Goal: Transaction & Acquisition: Purchase product/service

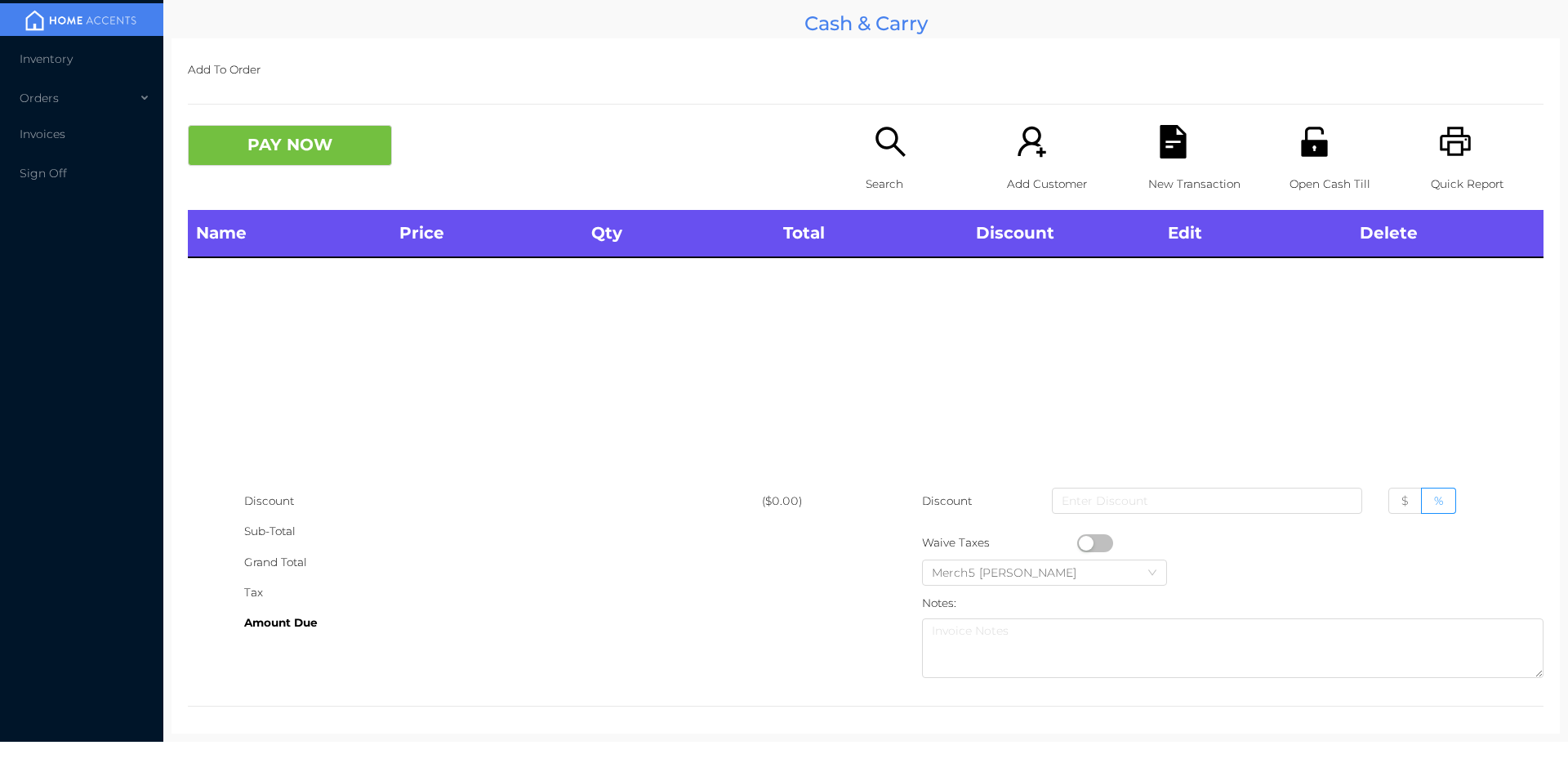
scroll to position [9, 0]
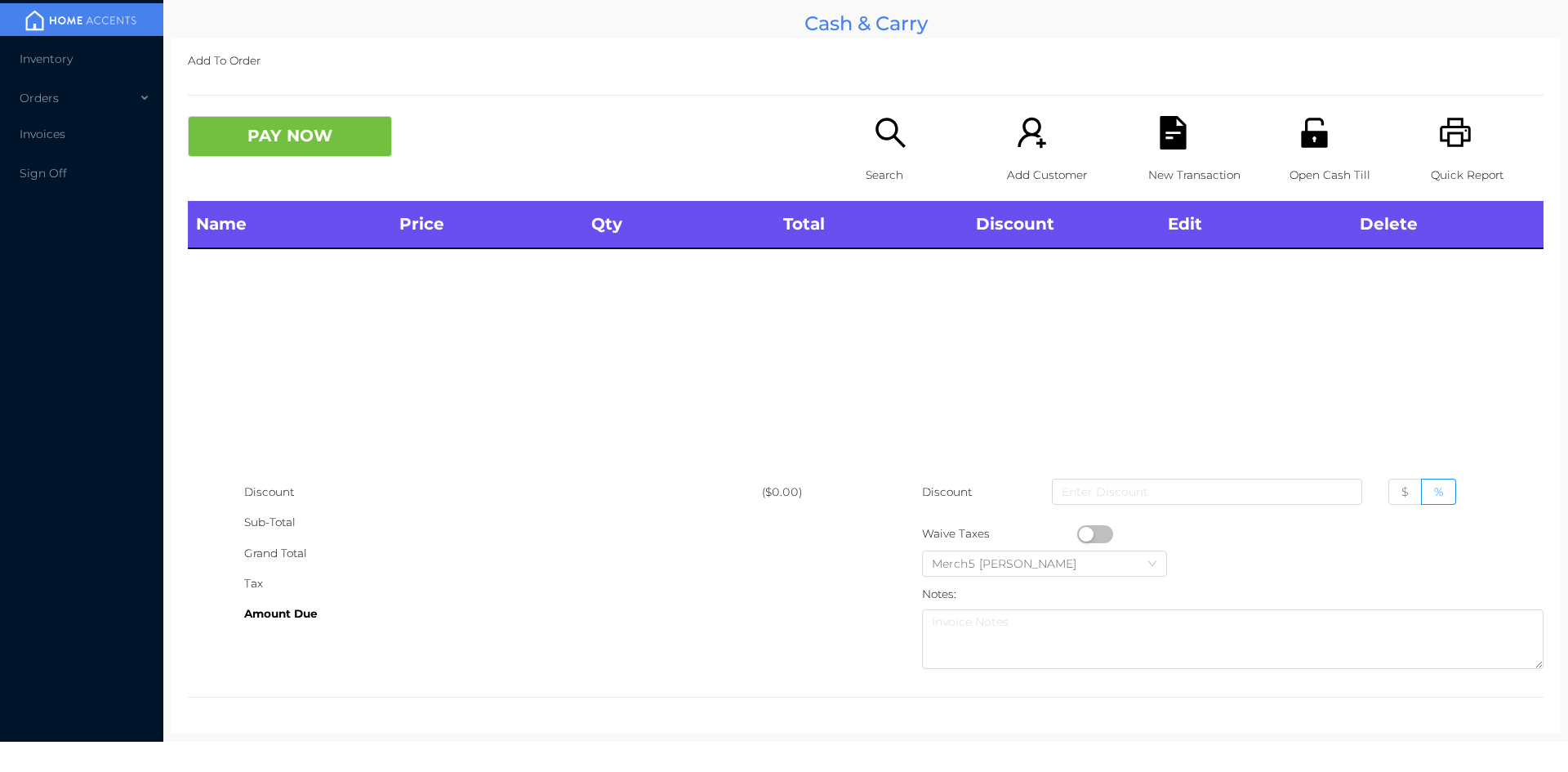
click at [877, 119] on icon "icon: search" at bounding box center [891, 133] width 33 height 33
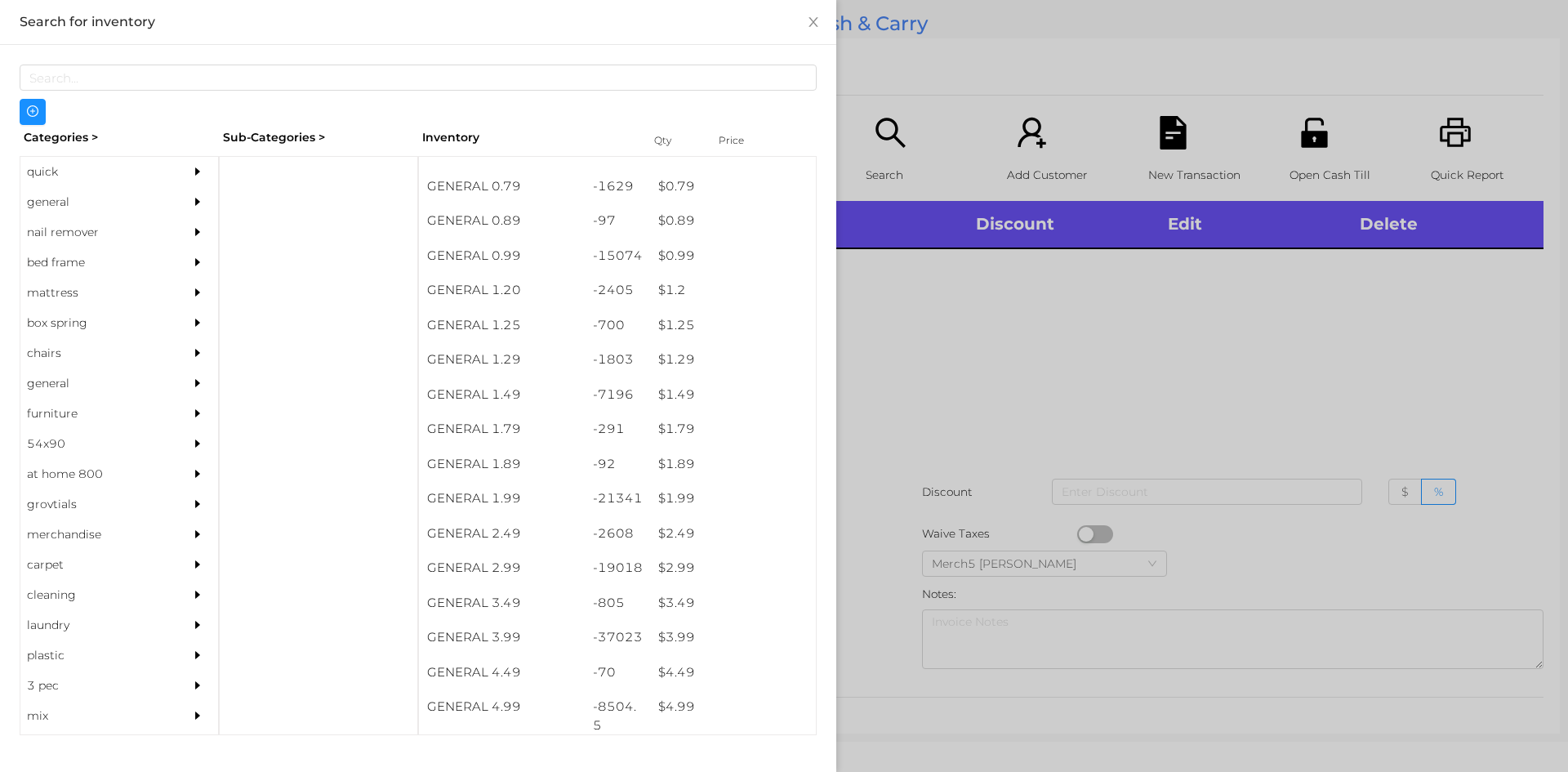
scroll to position [23, 0]
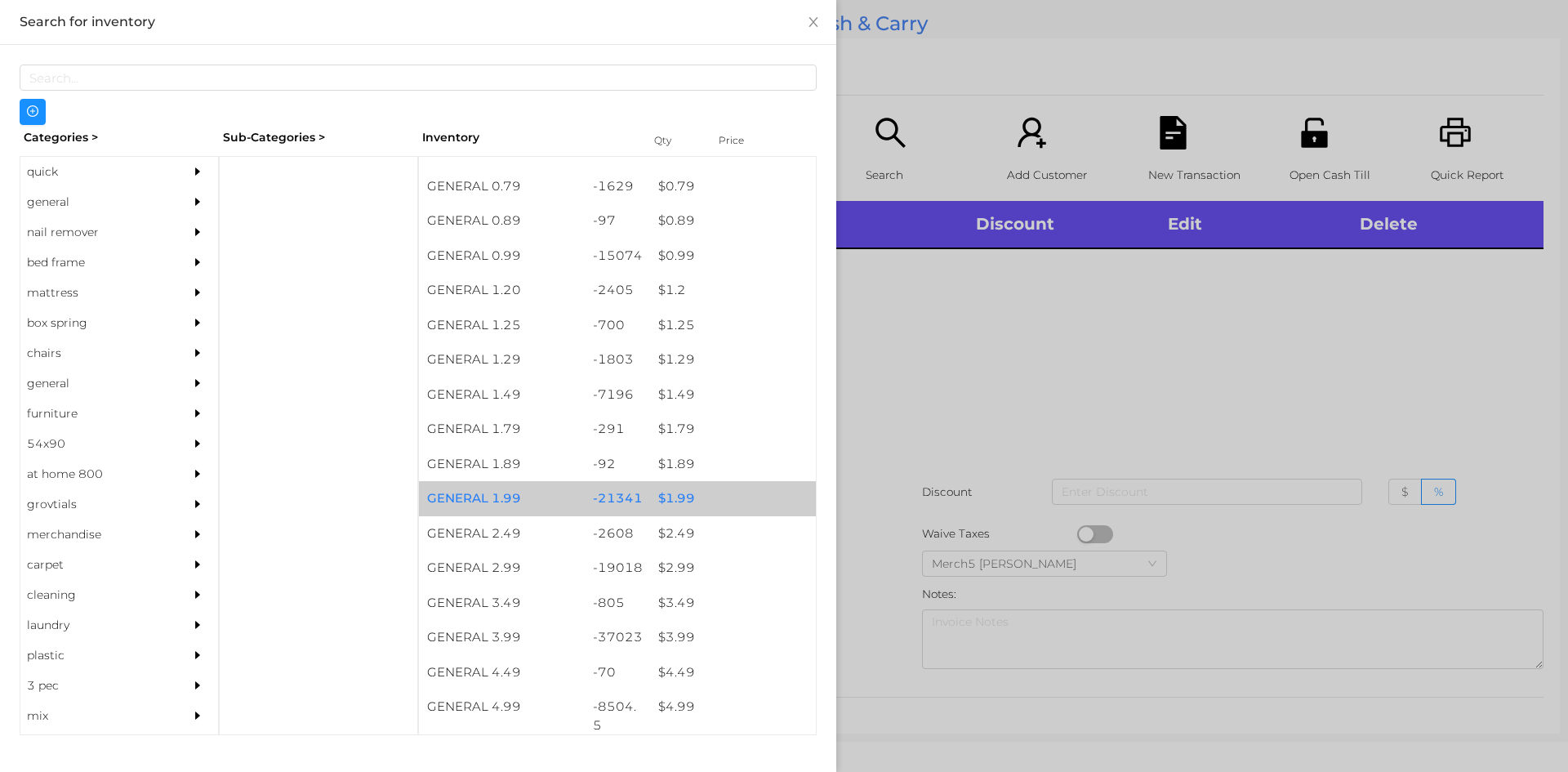
click at [681, 500] on div "$ 1.99" at bounding box center [733, 499] width 166 height 35
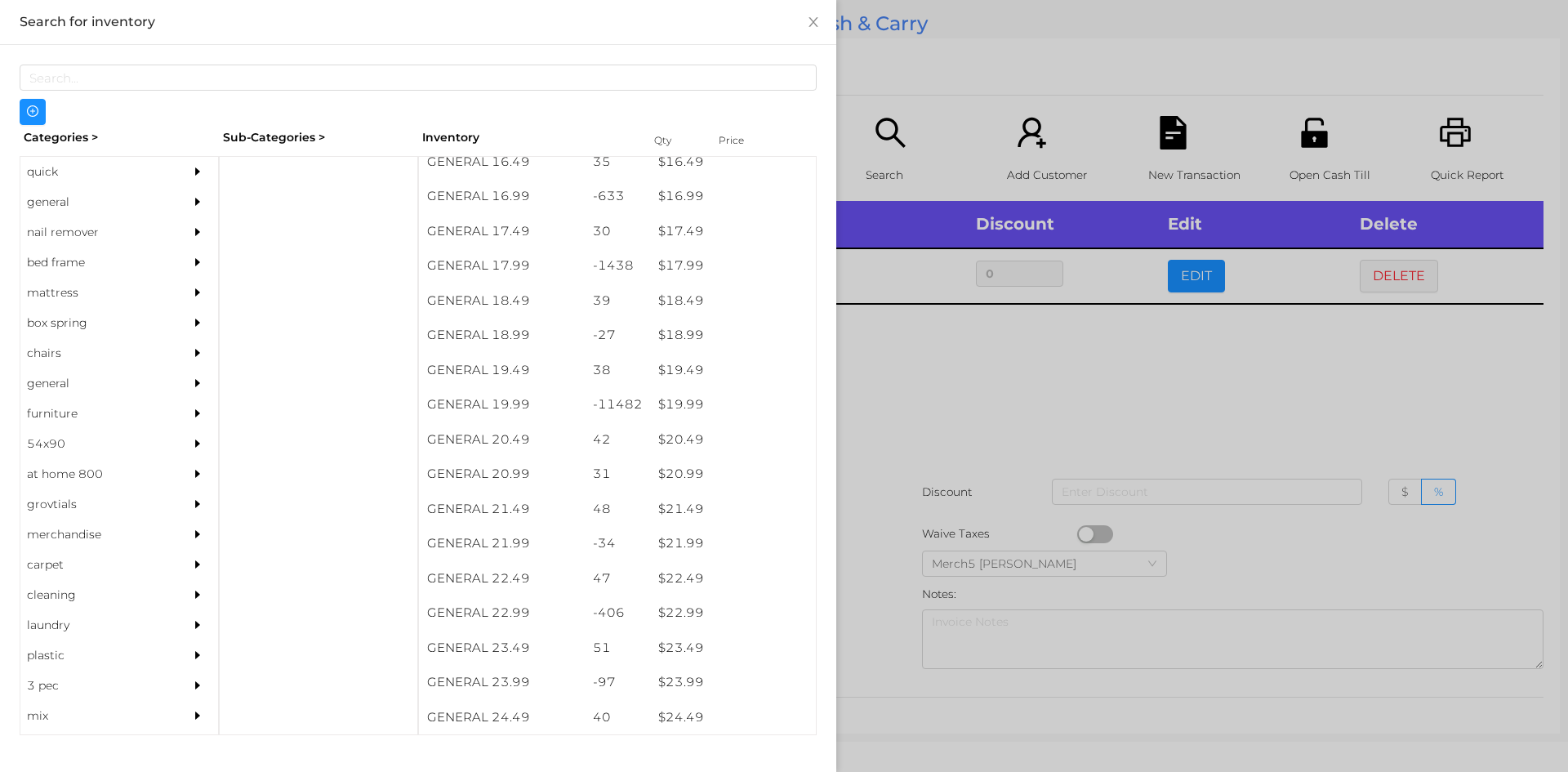
scroll to position [1530, 0]
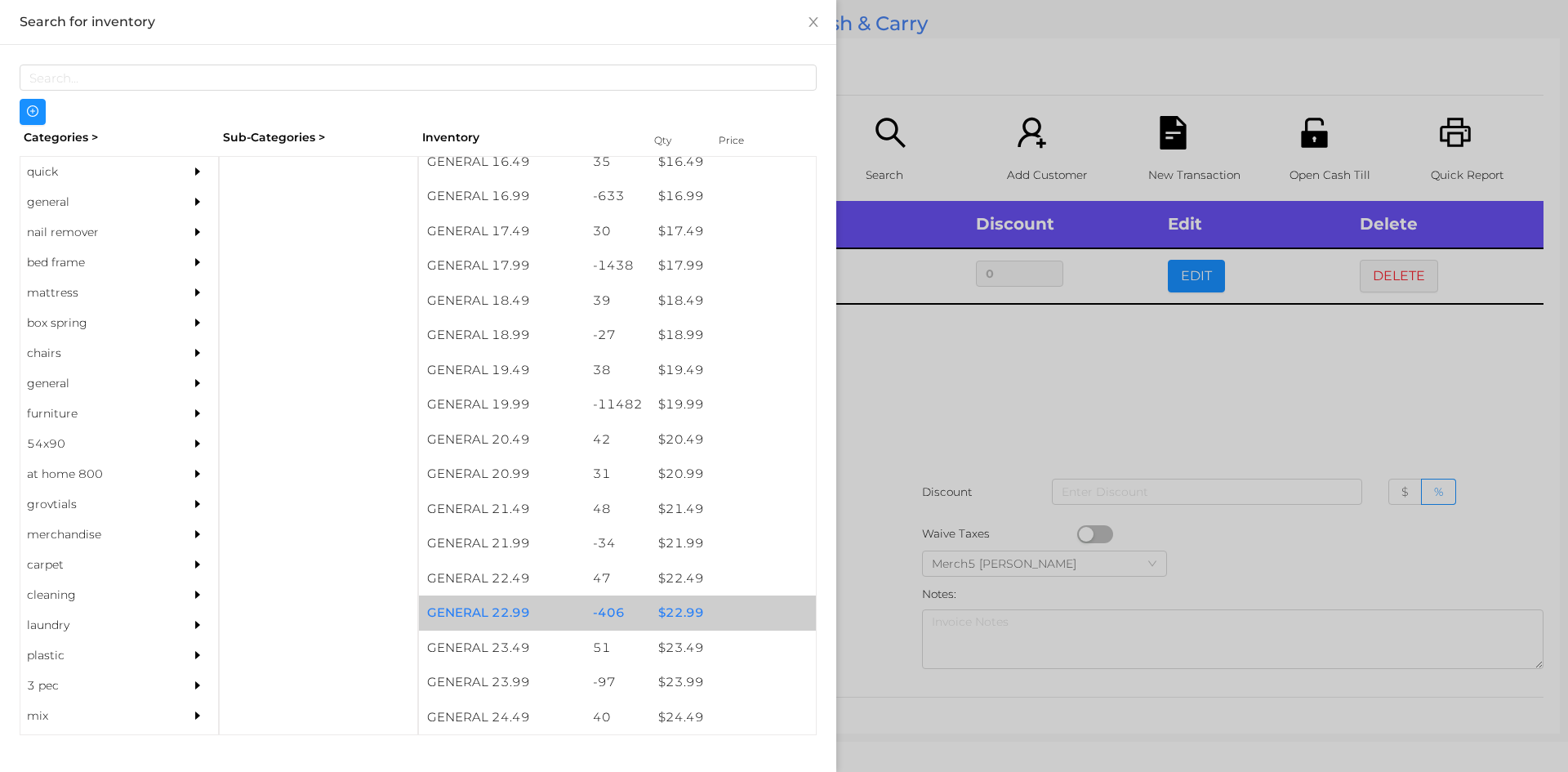
click at [666, 624] on div "$ 22.99" at bounding box center [733, 613] width 166 height 35
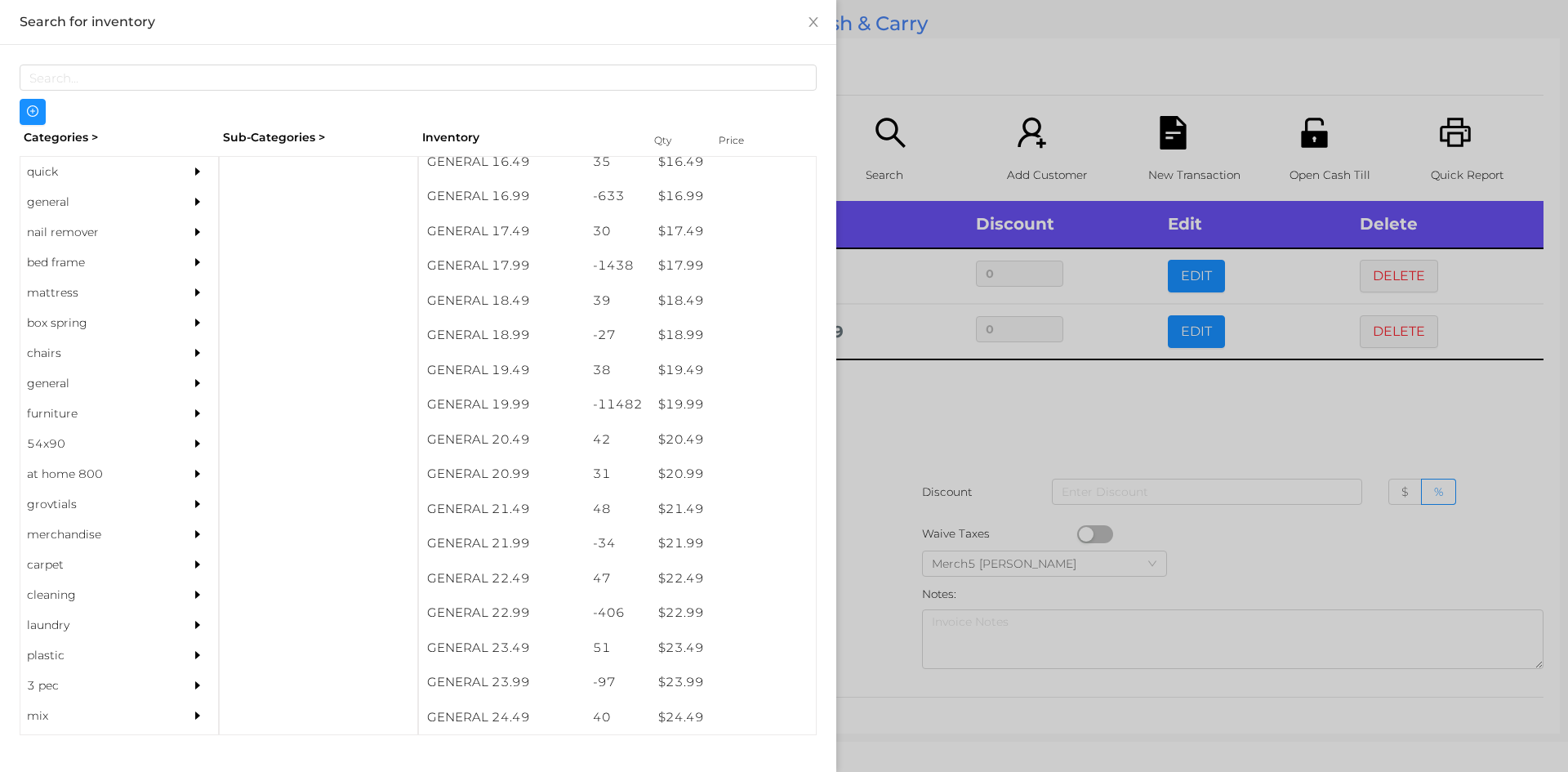
click at [954, 422] on div at bounding box center [784, 386] width 1568 height 772
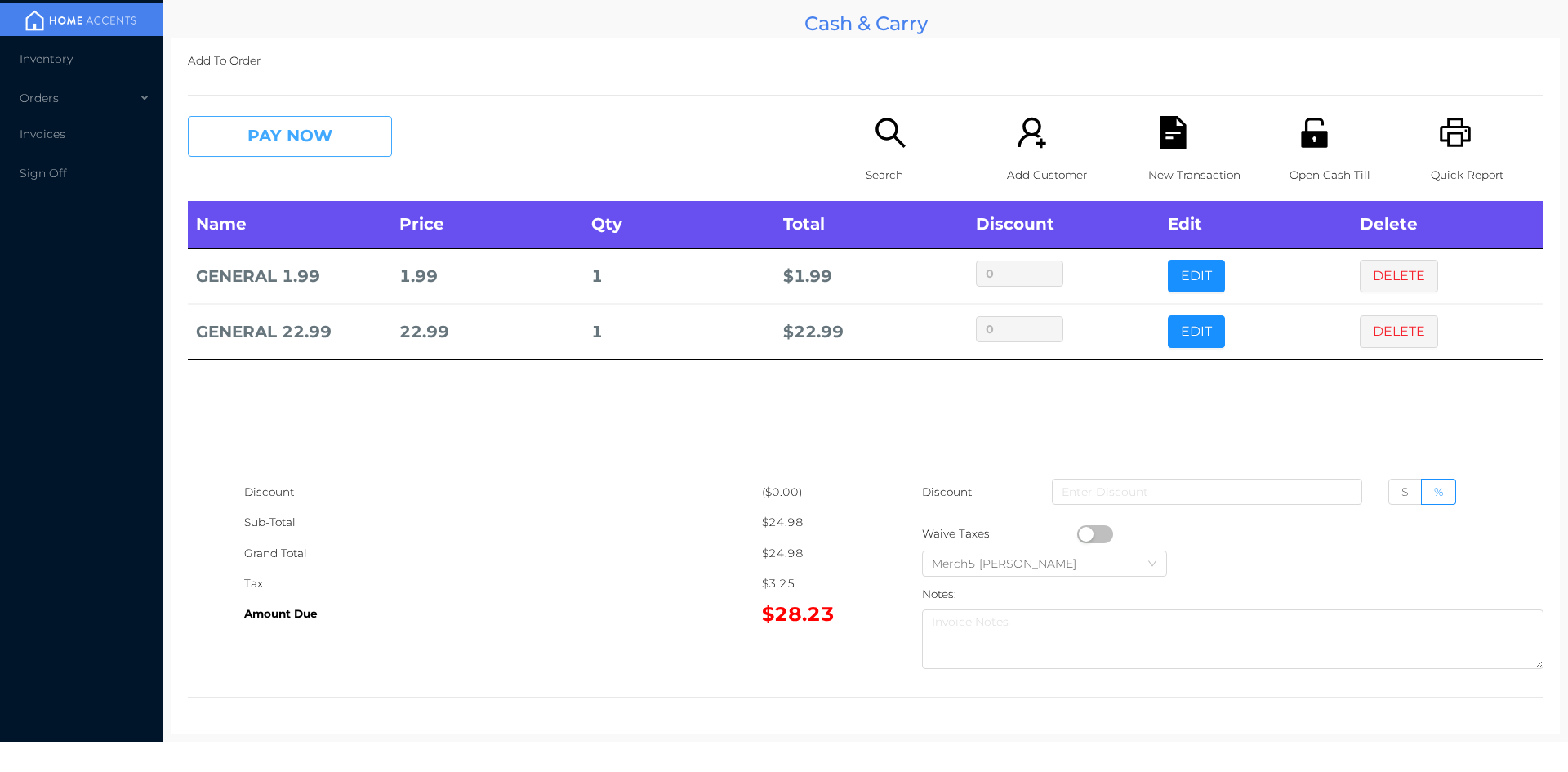
click at [306, 132] on button "PAY NOW" at bounding box center [290, 136] width 204 height 41
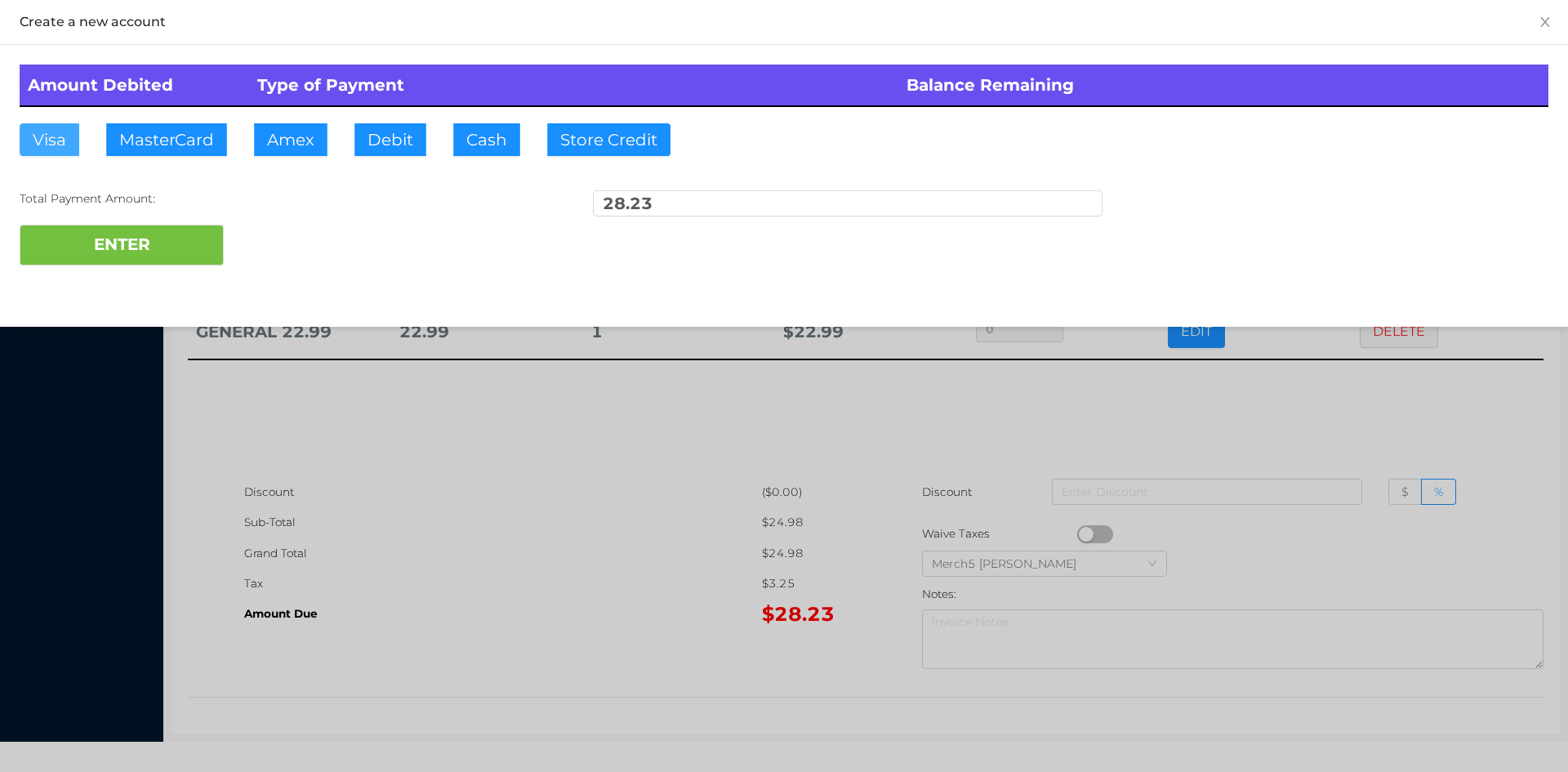
click at [57, 135] on button "Visa" at bounding box center [50, 139] width 60 height 32
click at [99, 242] on button "ENTER" at bounding box center [122, 245] width 204 height 41
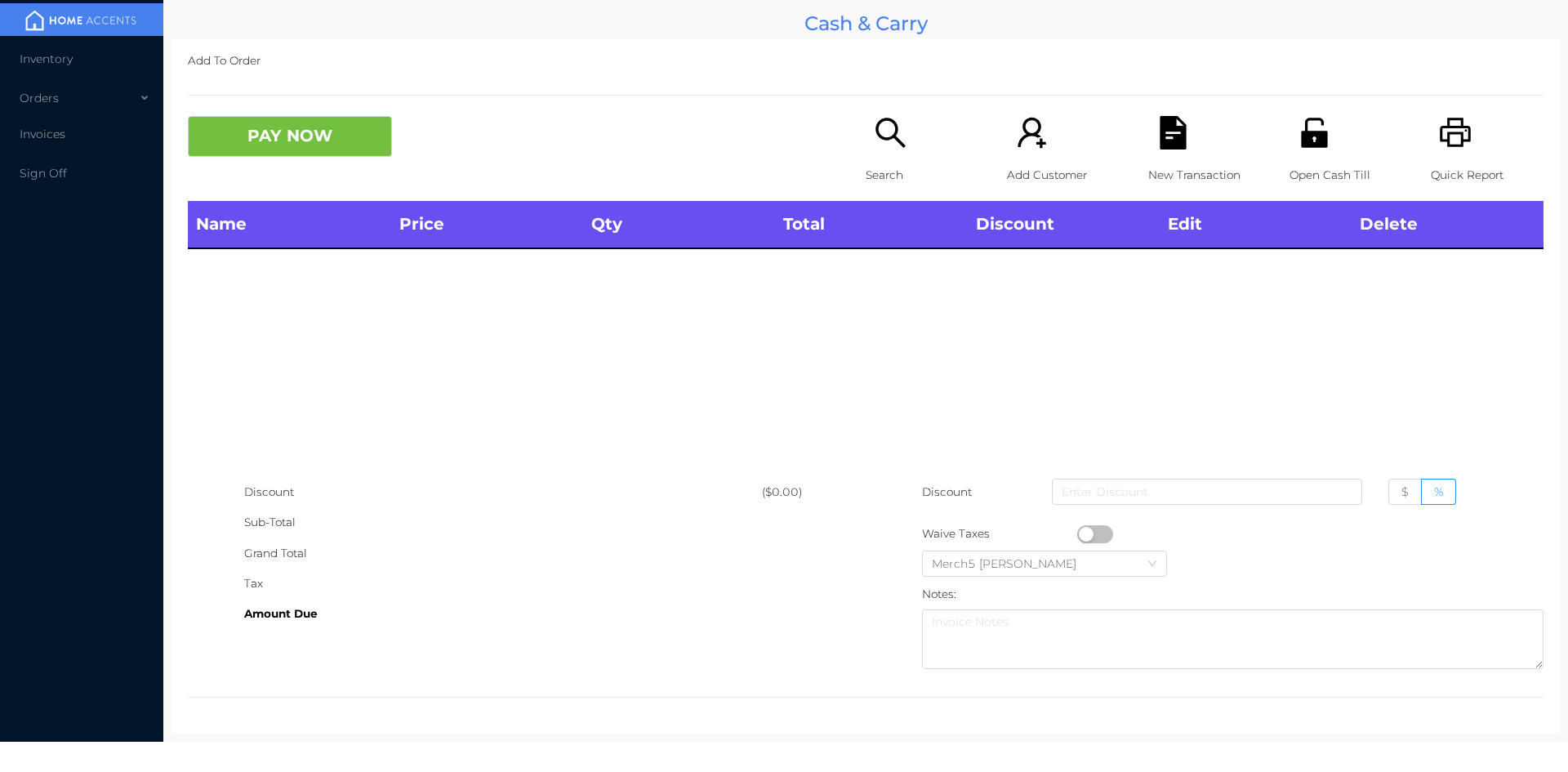
click at [877, 120] on icon "icon: search" at bounding box center [890, 132] width 29 height 29
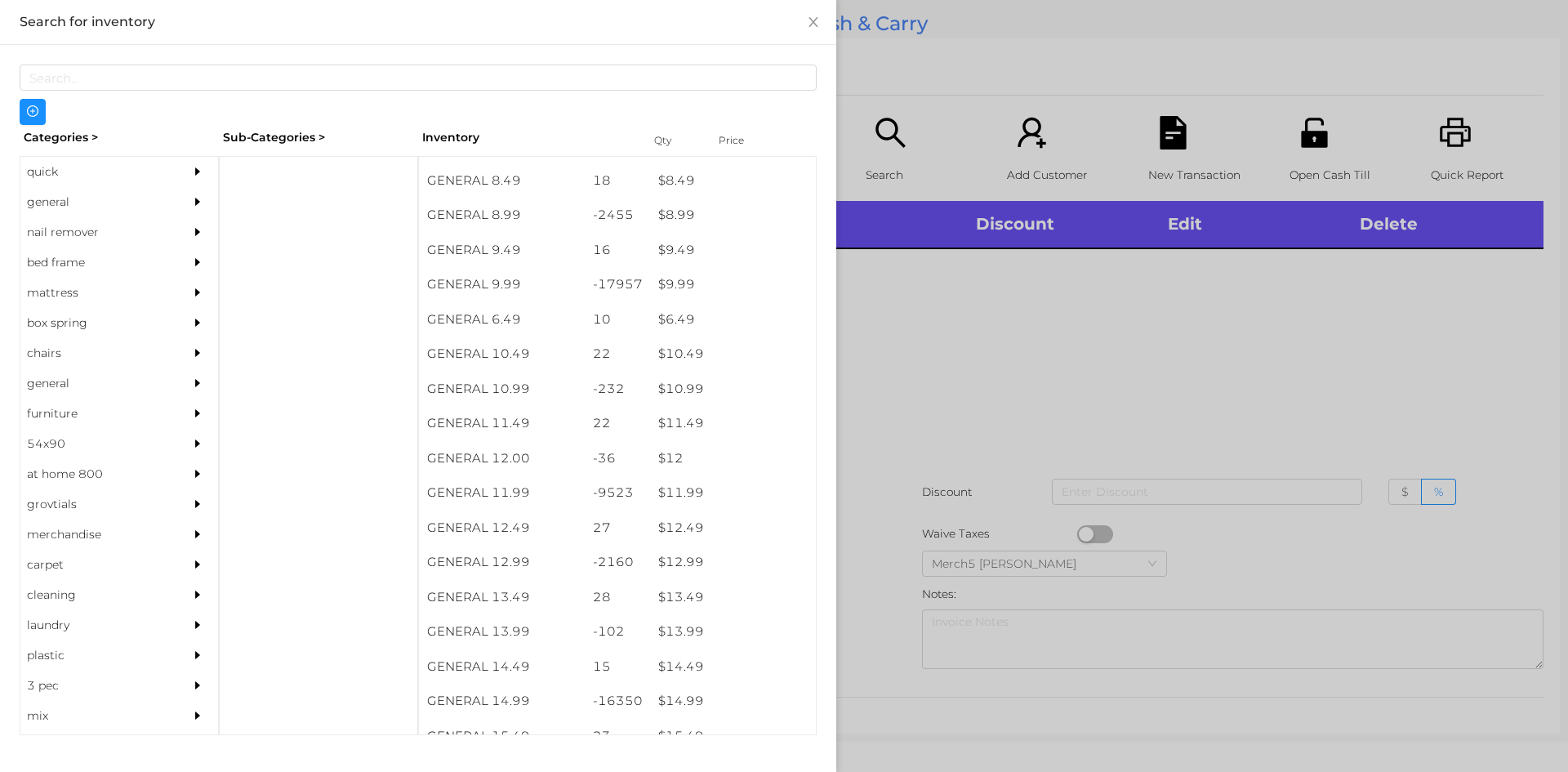
scroll to position [887, 0]
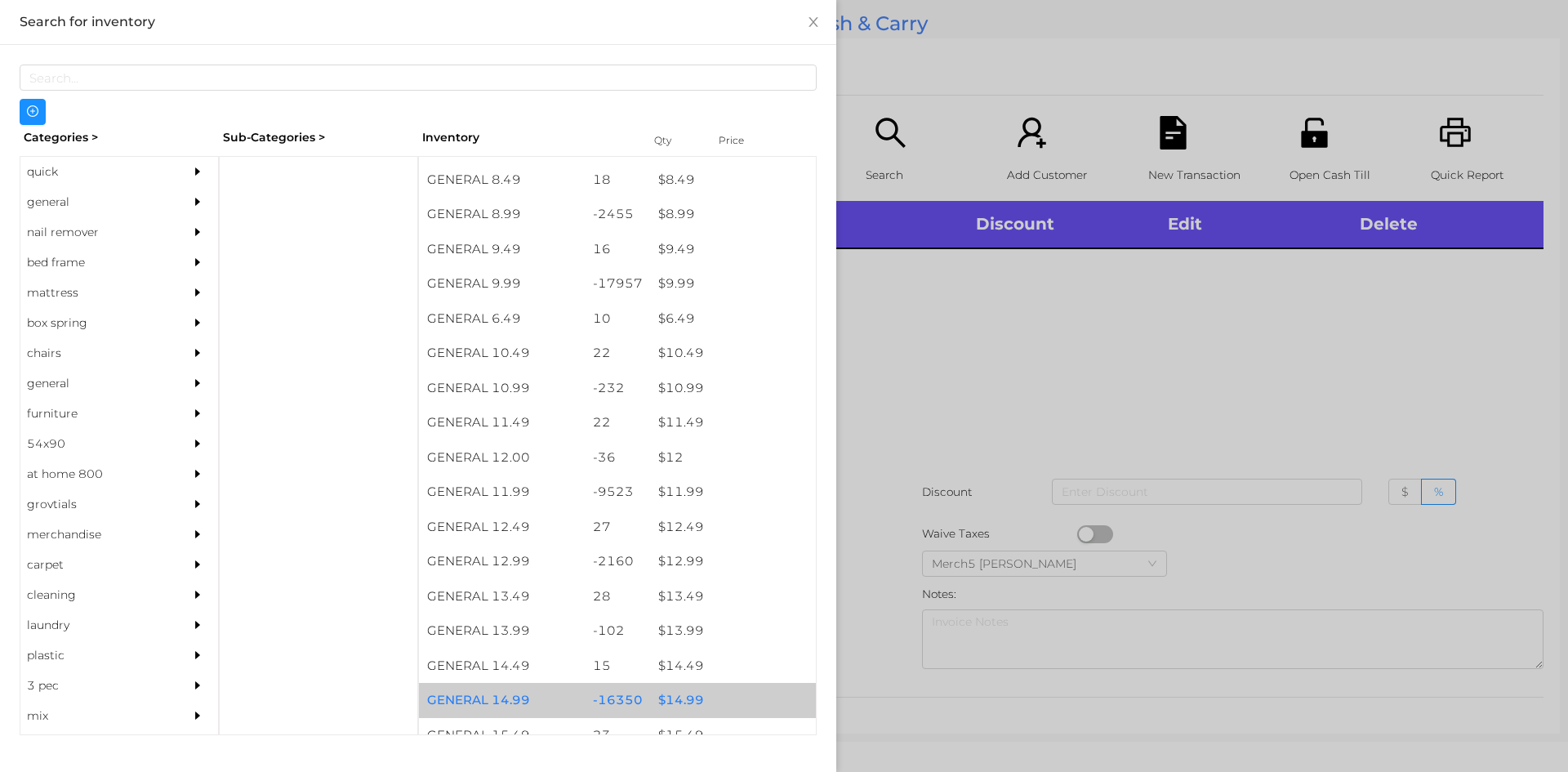
click at [676, 696] on div "$ 14.99" at bounding box center [733, 701] width 166 height 35
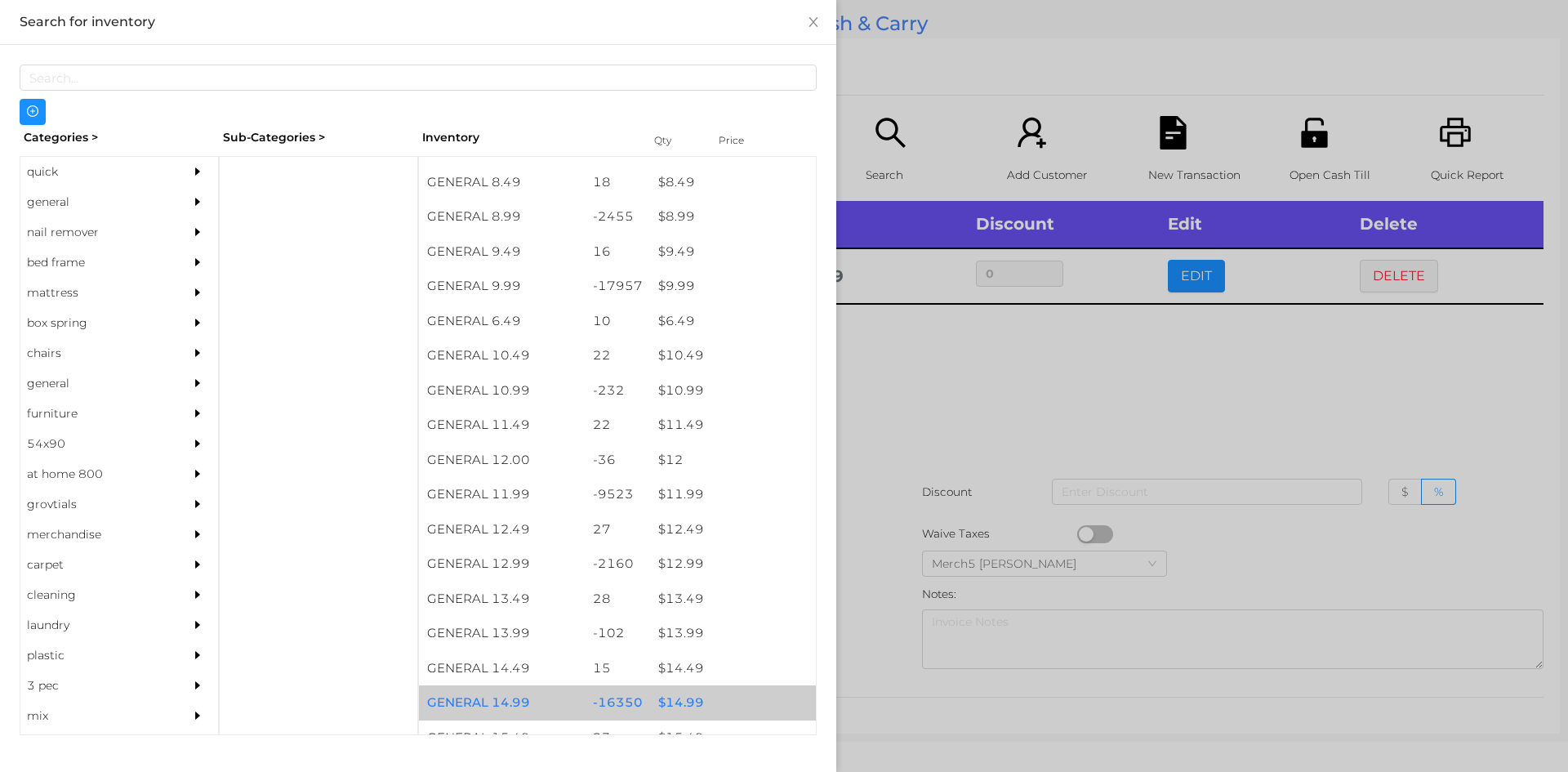
scroll to position [886, 0]
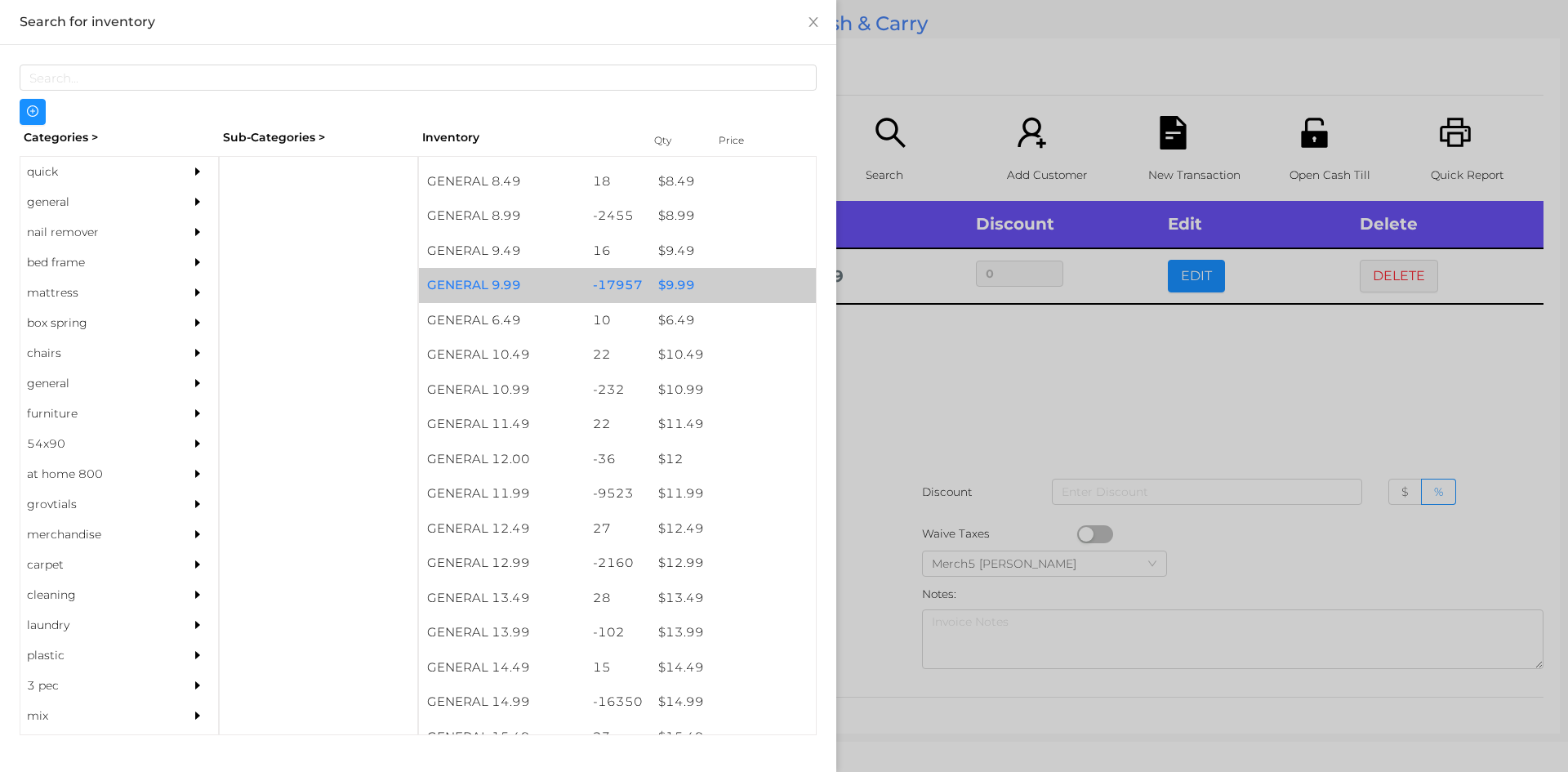
click at [673, 288] on div "$ 9.99" at bounding box center [733, 286] width 166 height 35
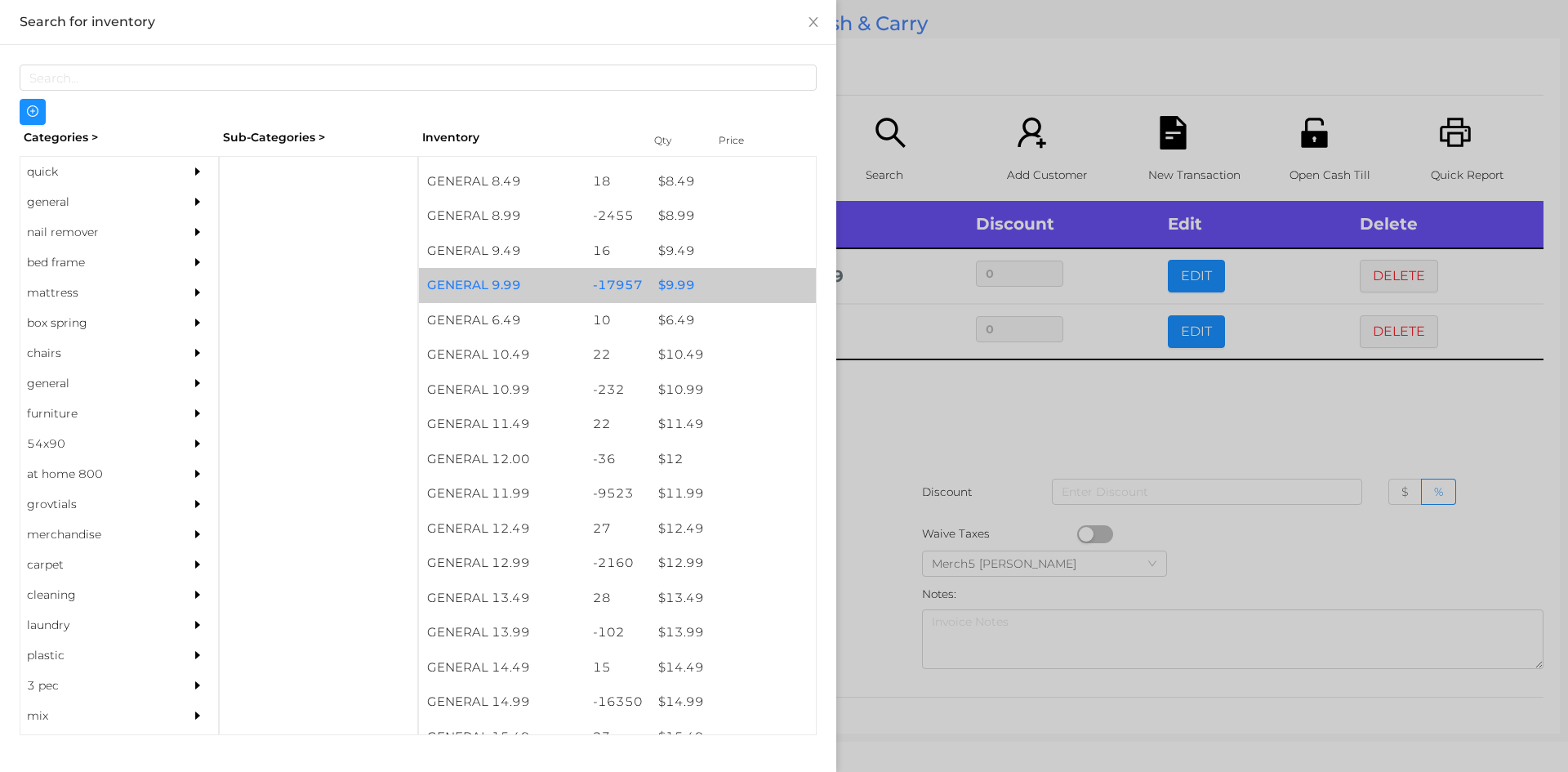
click at [683, 284] on div "$ 9.99" at bounding box center [733, 286] width 166 height 35
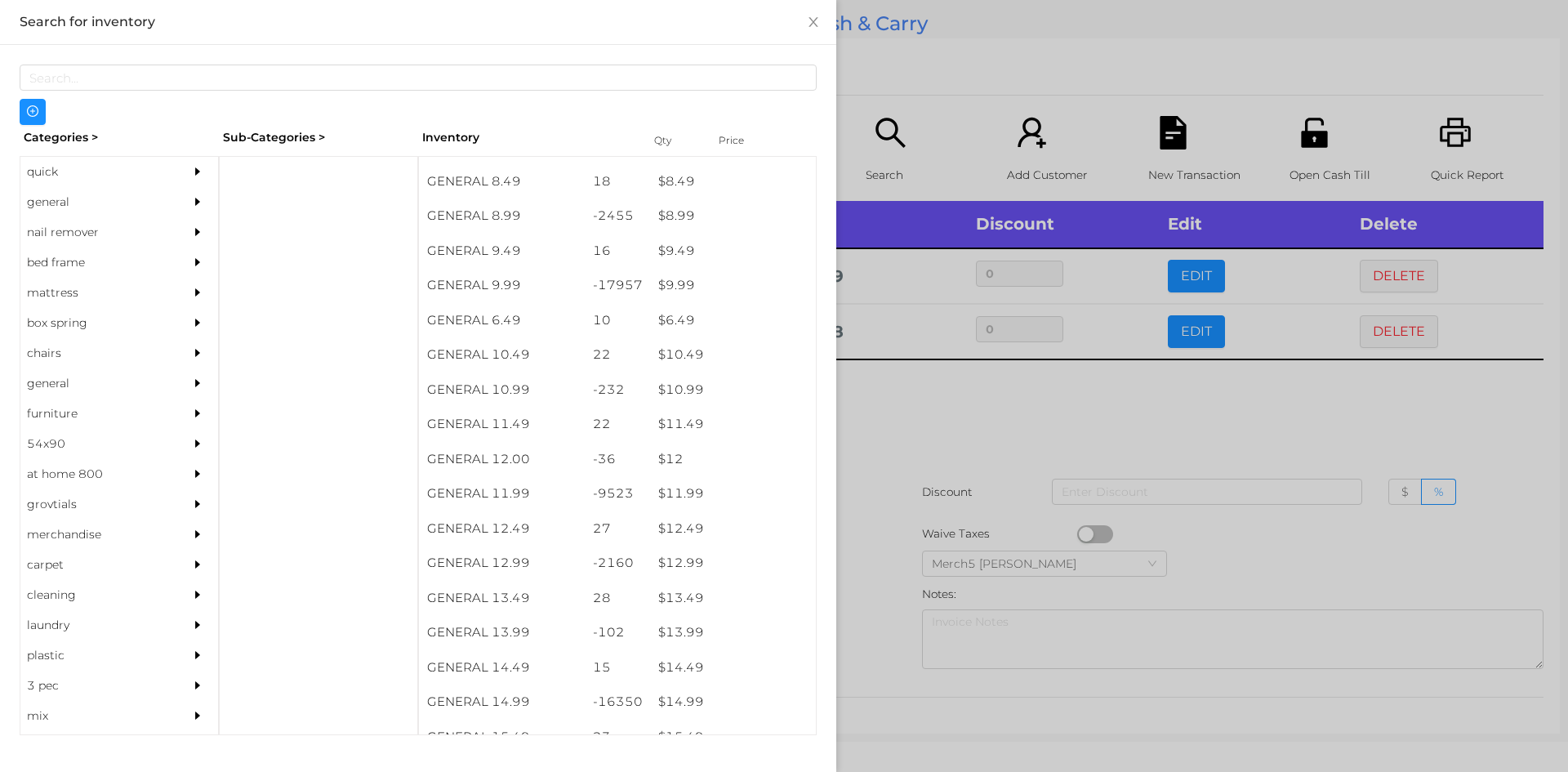
click at [892, 411] on div at bounding box center [784, 386] width 1568 height 772
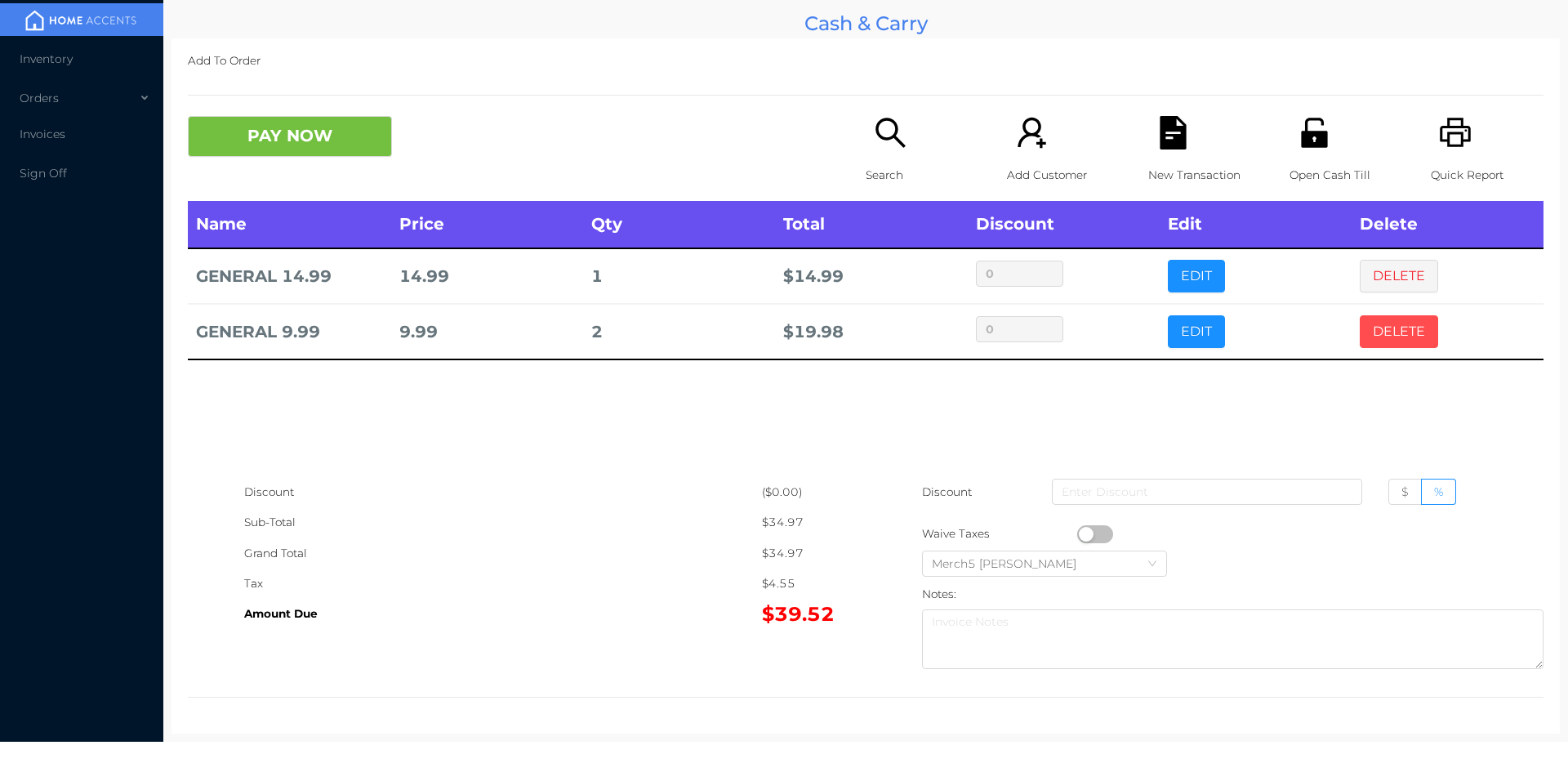
click at [1382, 332] on button "DELETE" at bounding box center [1399, 331] width 78 height 32
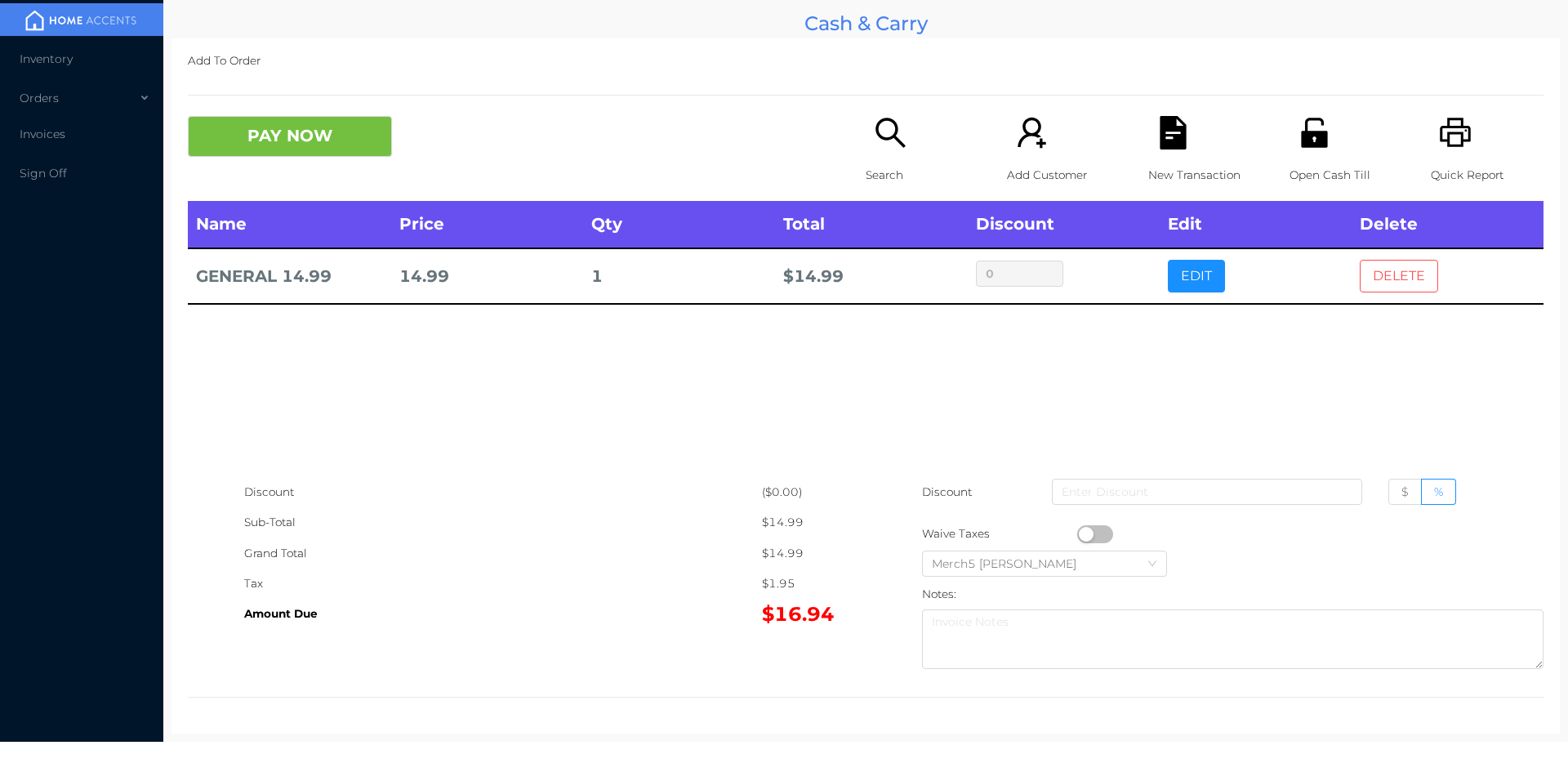
click at [1377, 274] on button "DELETE" at bounding box center [1399, 276] width 78 height 32
